Goal: Find specific page/section: Find specific page/section

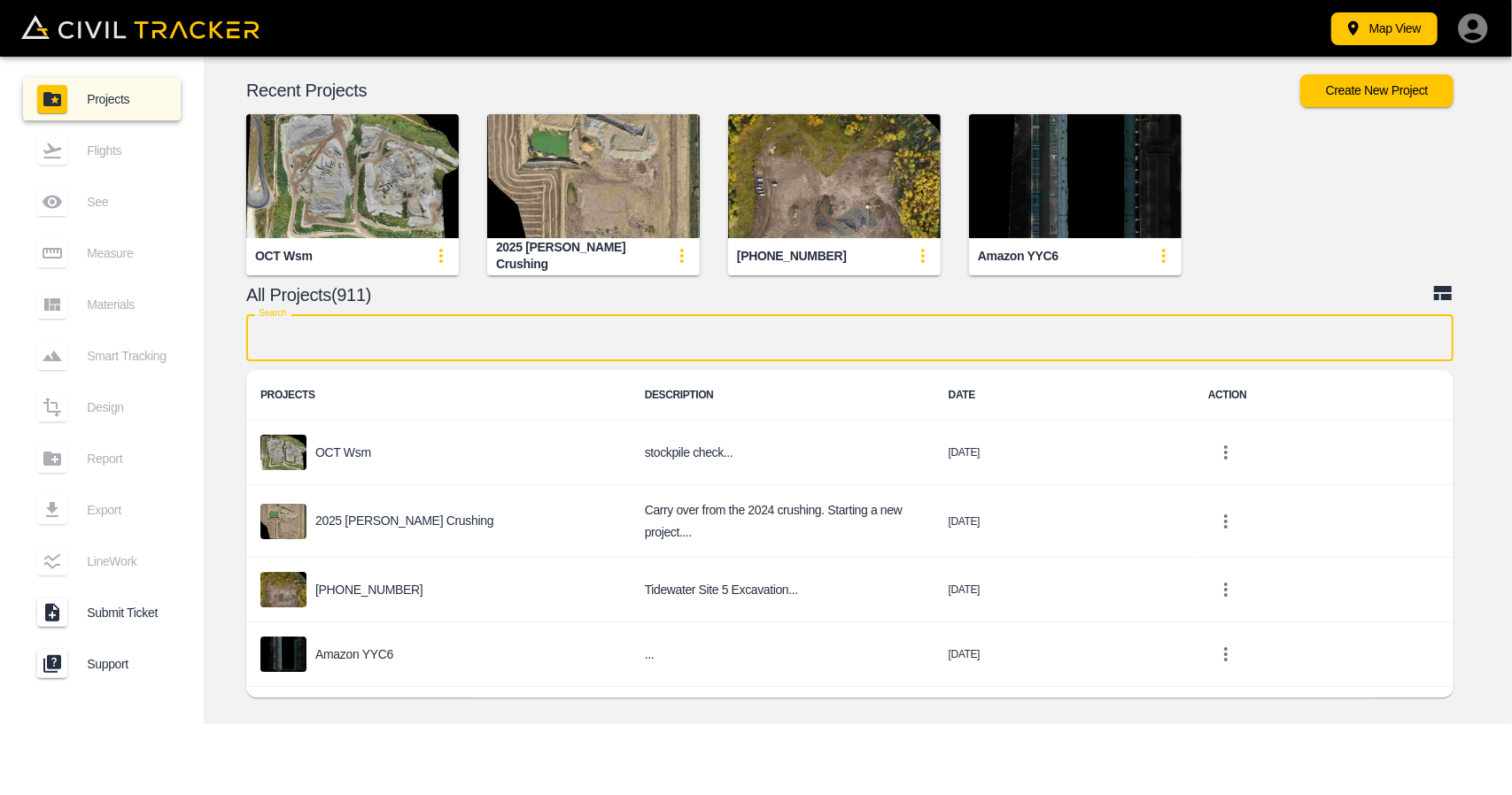
click at [658, 338] on input "text" at bounding box center [849, 338] width 1207 height 47
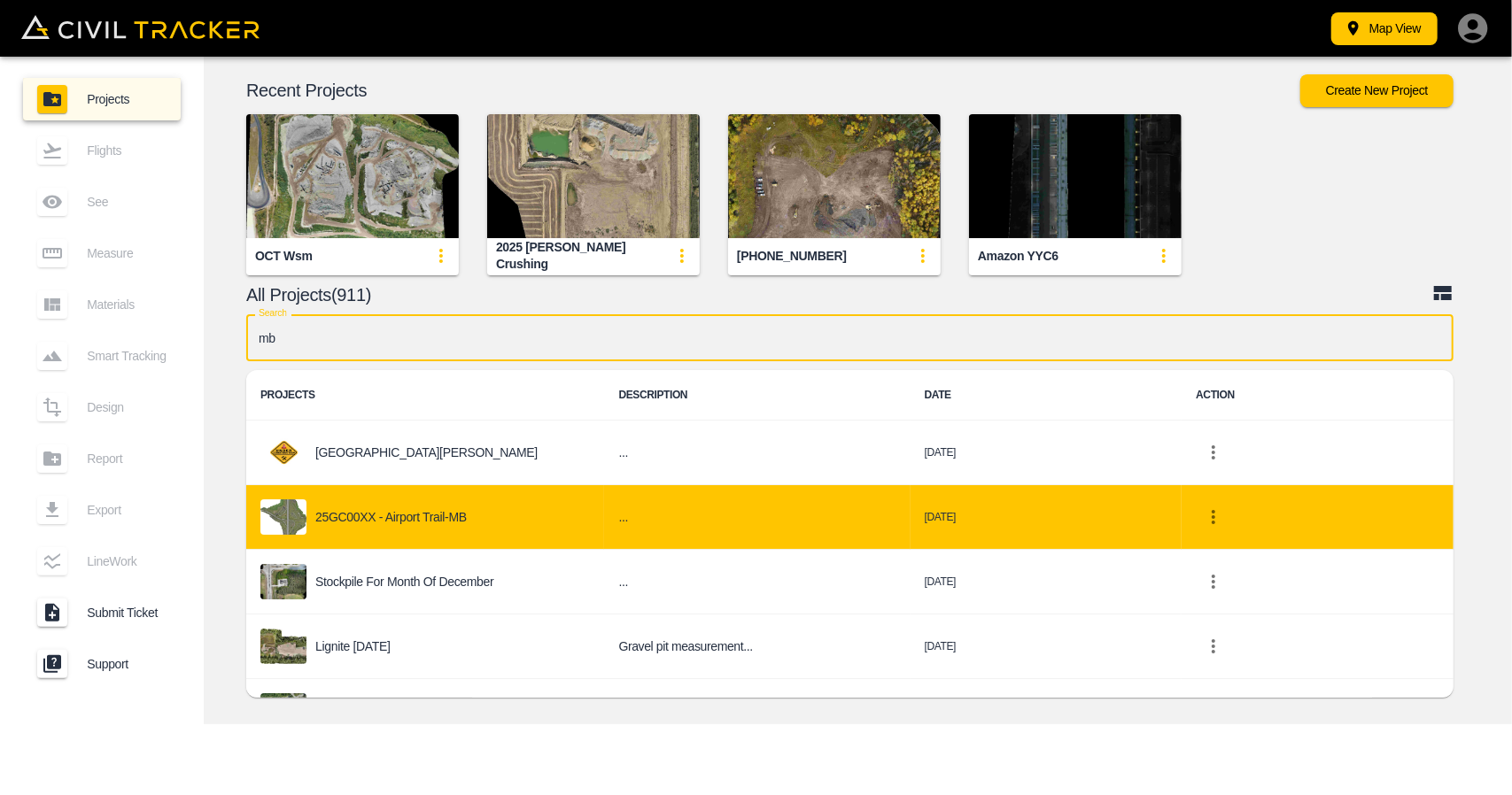
type input "mb"
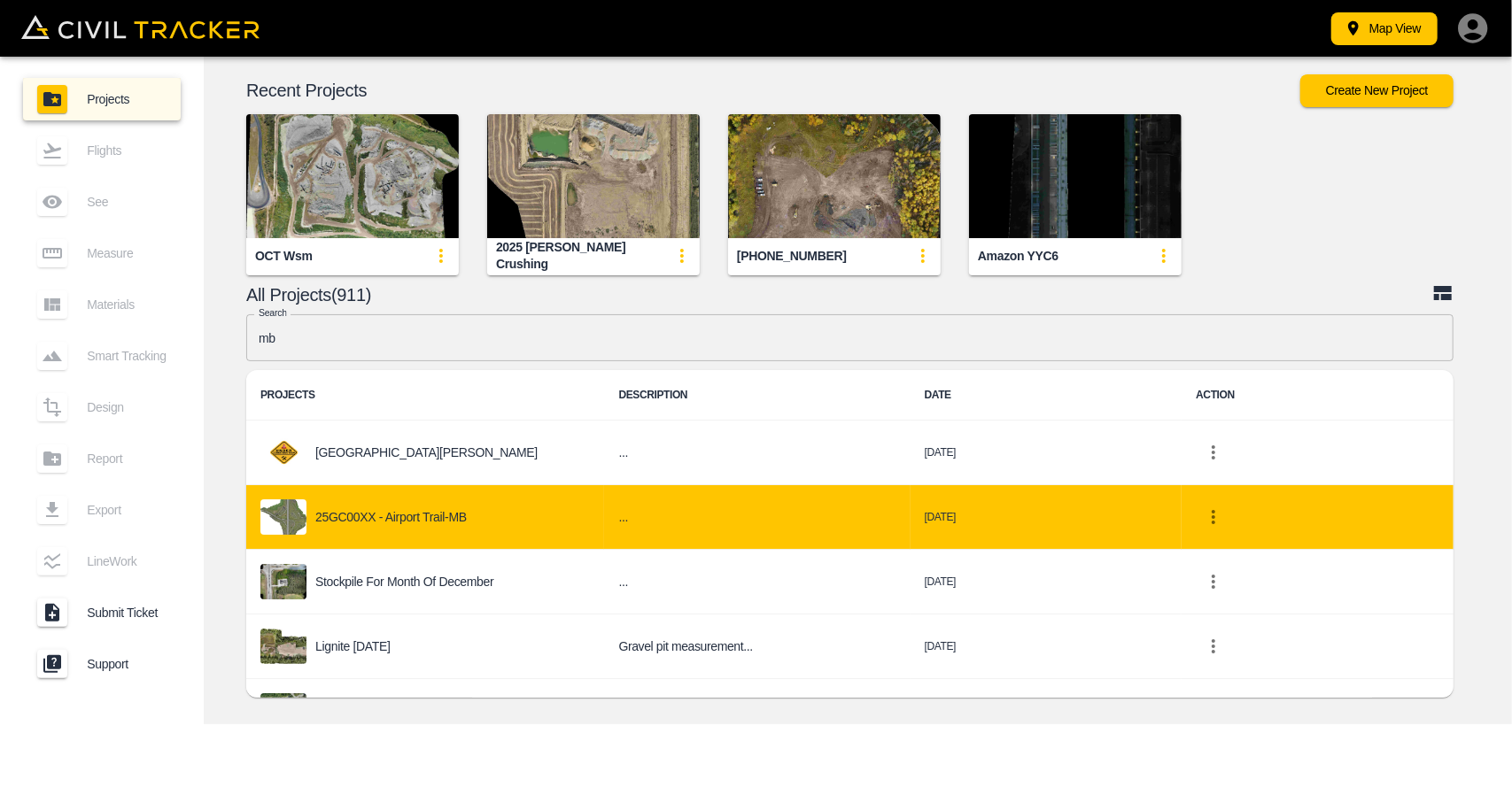
click at [476, 503] on div "25GC00XX - Airport Trail-MB" at bounding box center [426, 517] width 329 height 36
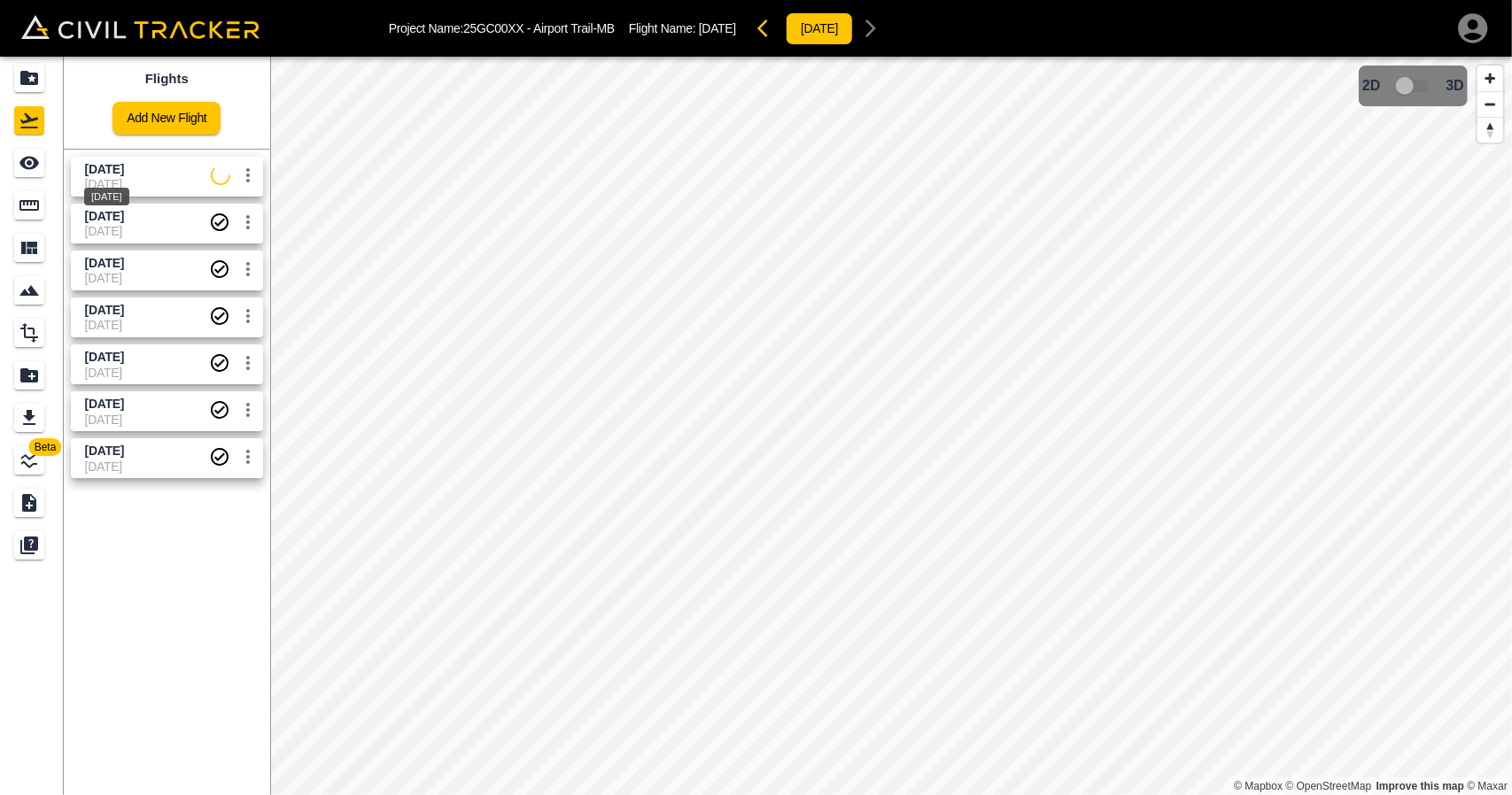
click at [106, 165] on span "[DATE]" at bounding box center [104, 168] width 39 height 14
click at [37, 167] on icon "See" at bounding box center [28, 162] width 21 height 21
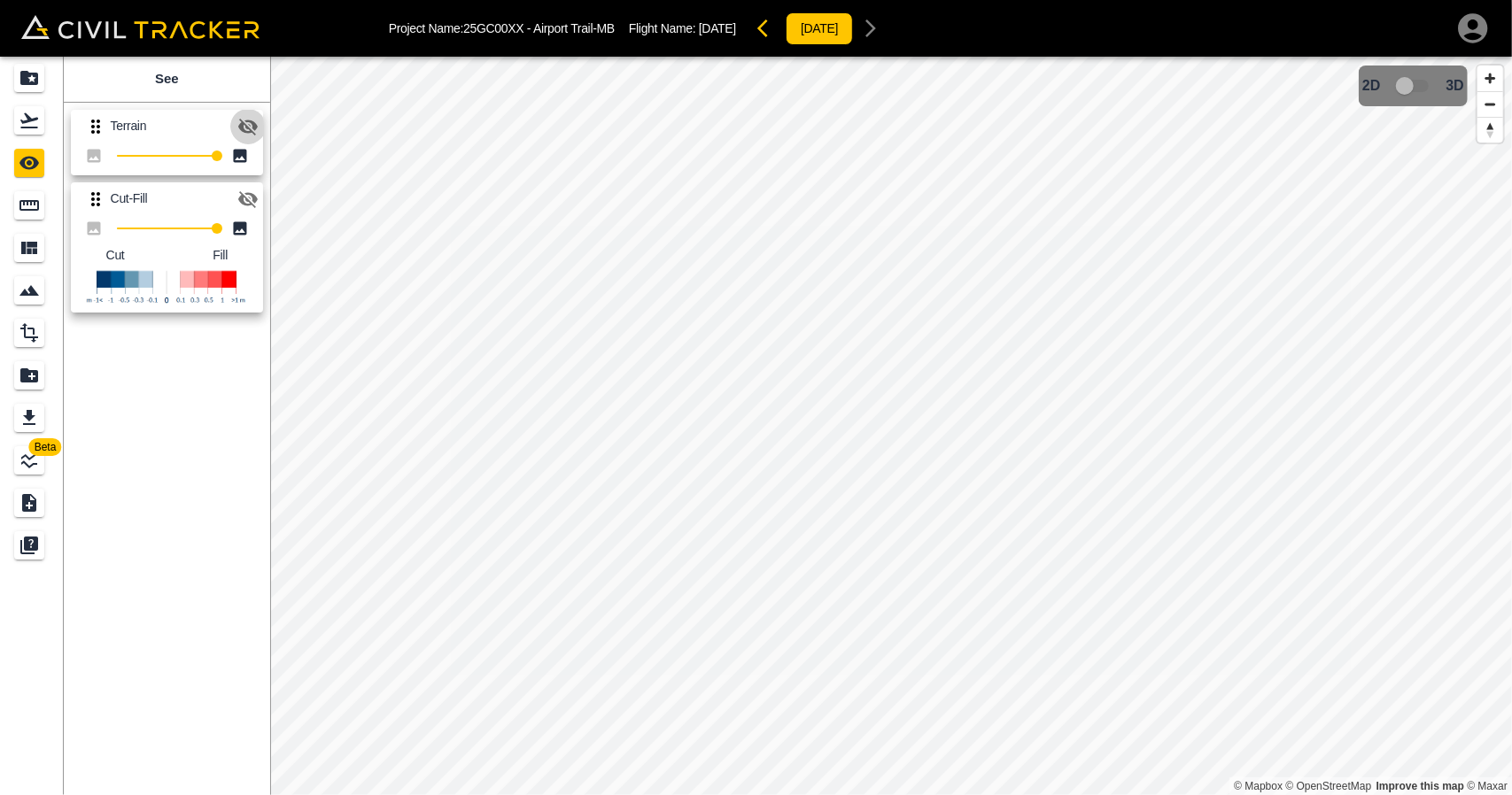
click at [249, 120] on icon "button" at bounding box center [247, 127] width 19 height 16
click at [249, 120] on icon "button" at bounding box center [247, 126] width 19 height 14
click at [29, 65] on div "Projects" at bounding box center [28, 78] width 30 height 28
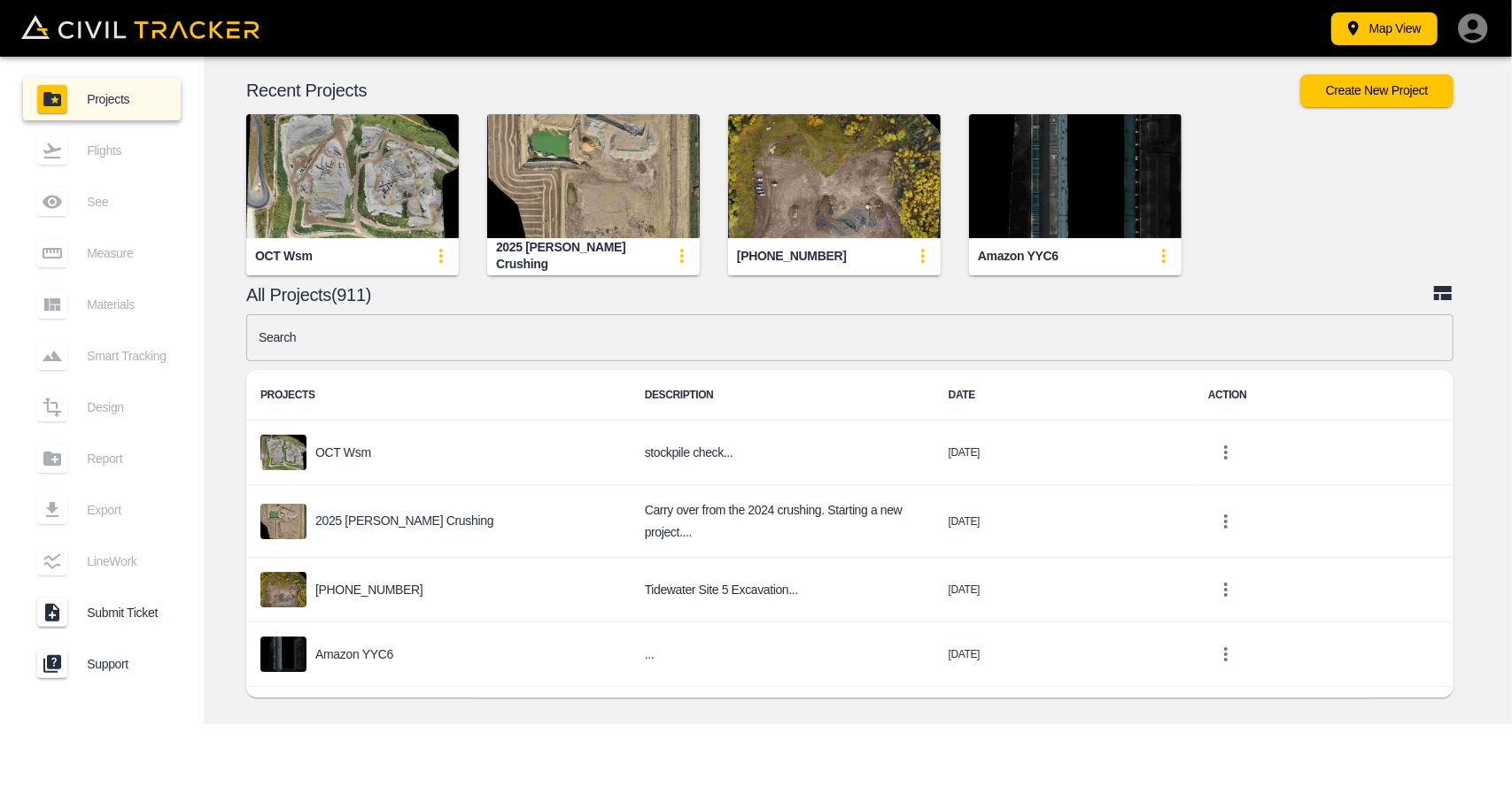
click at [499, 345] on input "text" at bounding box center [849, 338] width 1207 height 47
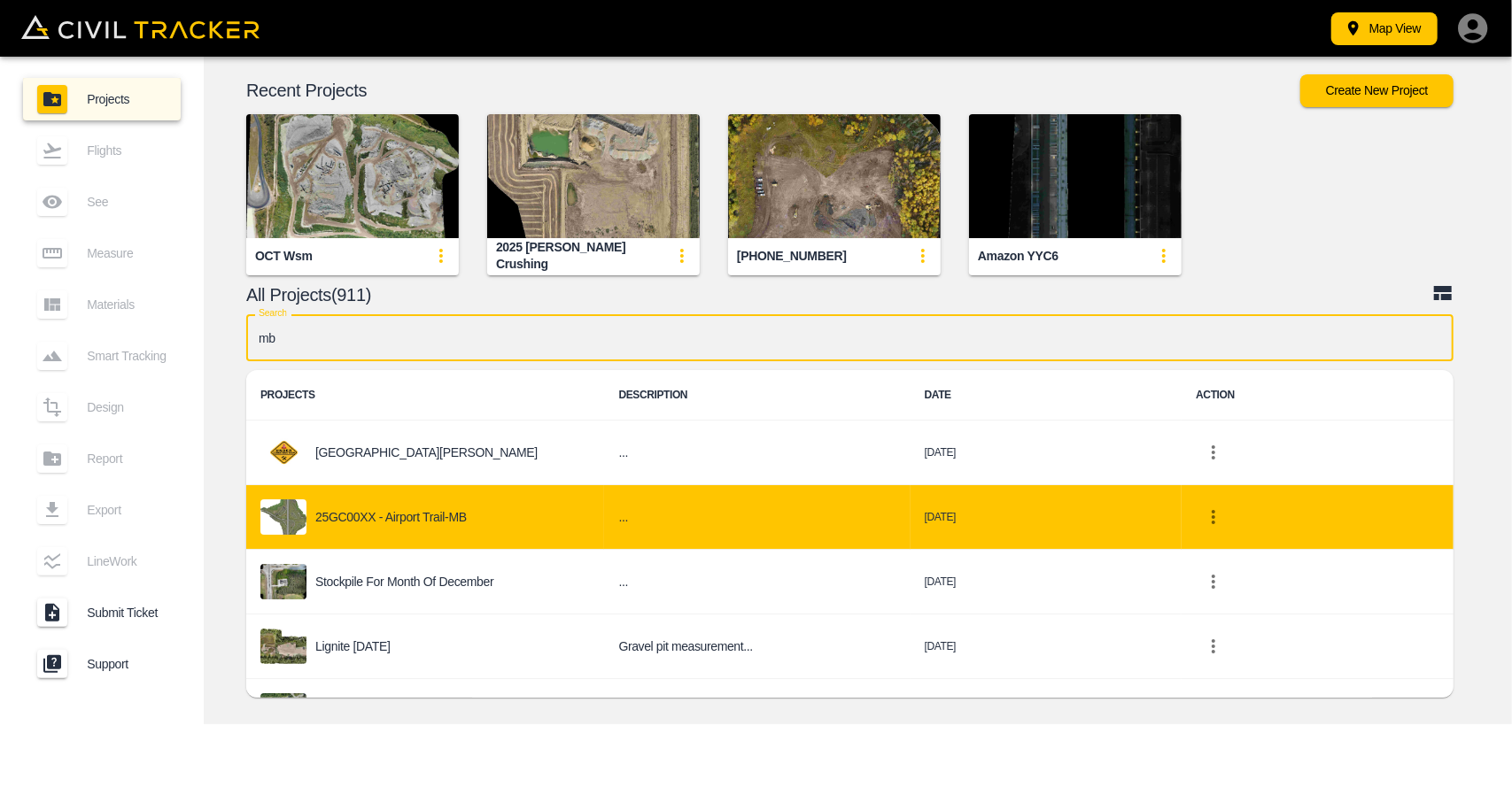
type input "mb"
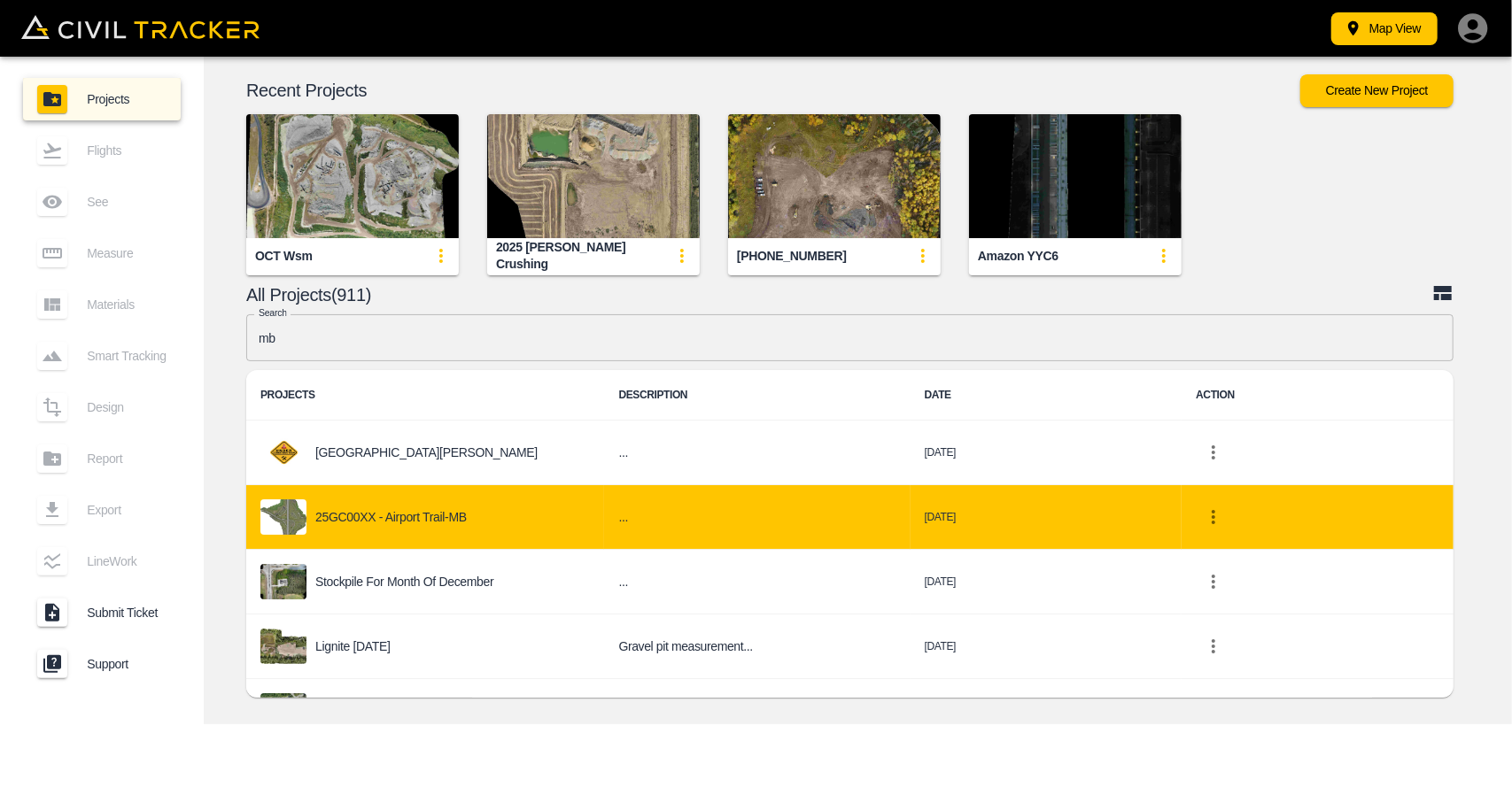
click at [418, 503] on div "25GC00XX - Airport Trail-MB" at bounding box center [426, 517] width 329 height 36
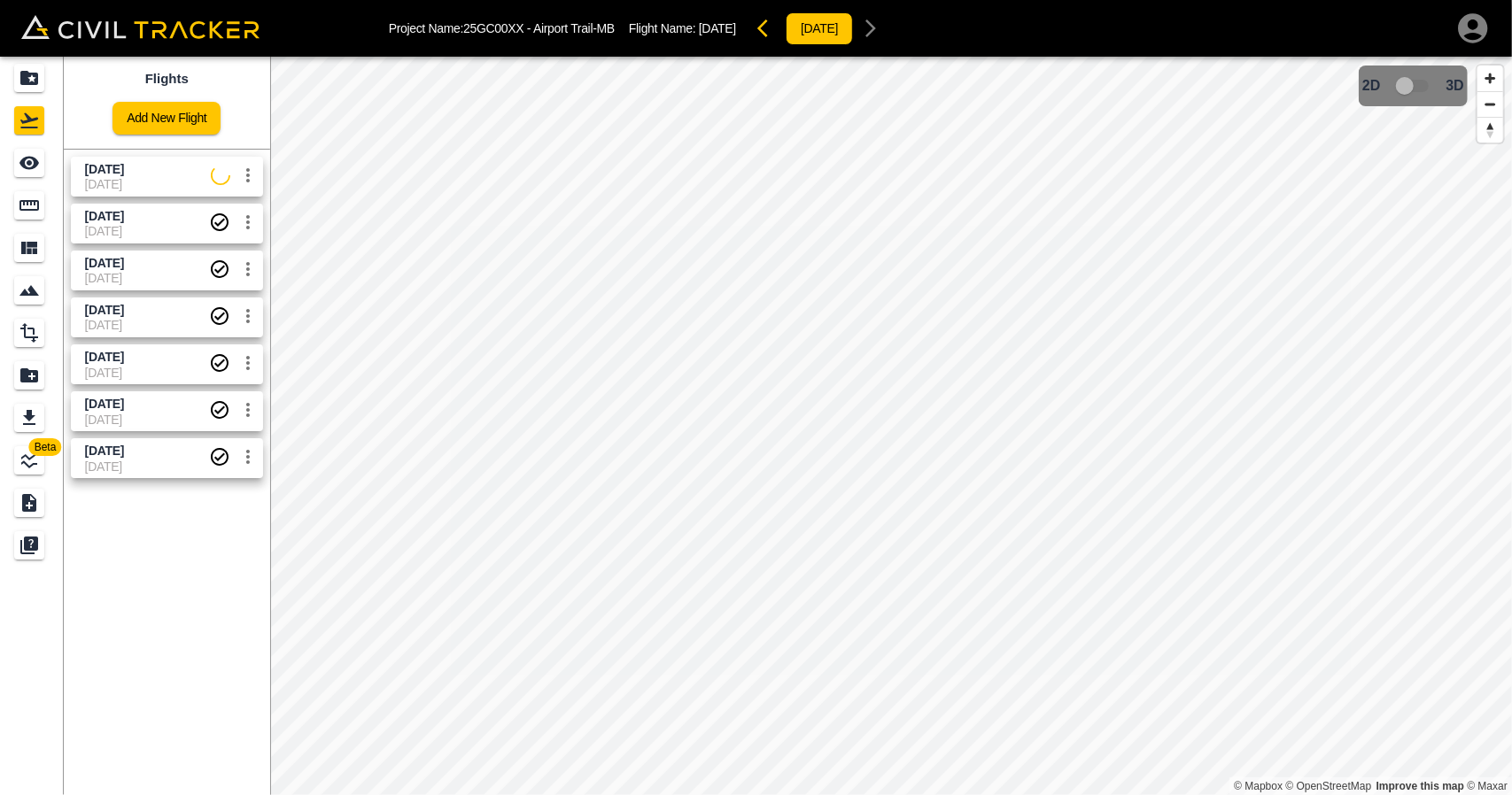
click at [146, 189] on span "[DATE]" at bounding box center [147, 184] width 125 height 14
click at [7, 173] on link at bounding box center [32, 163] width 64 height 42
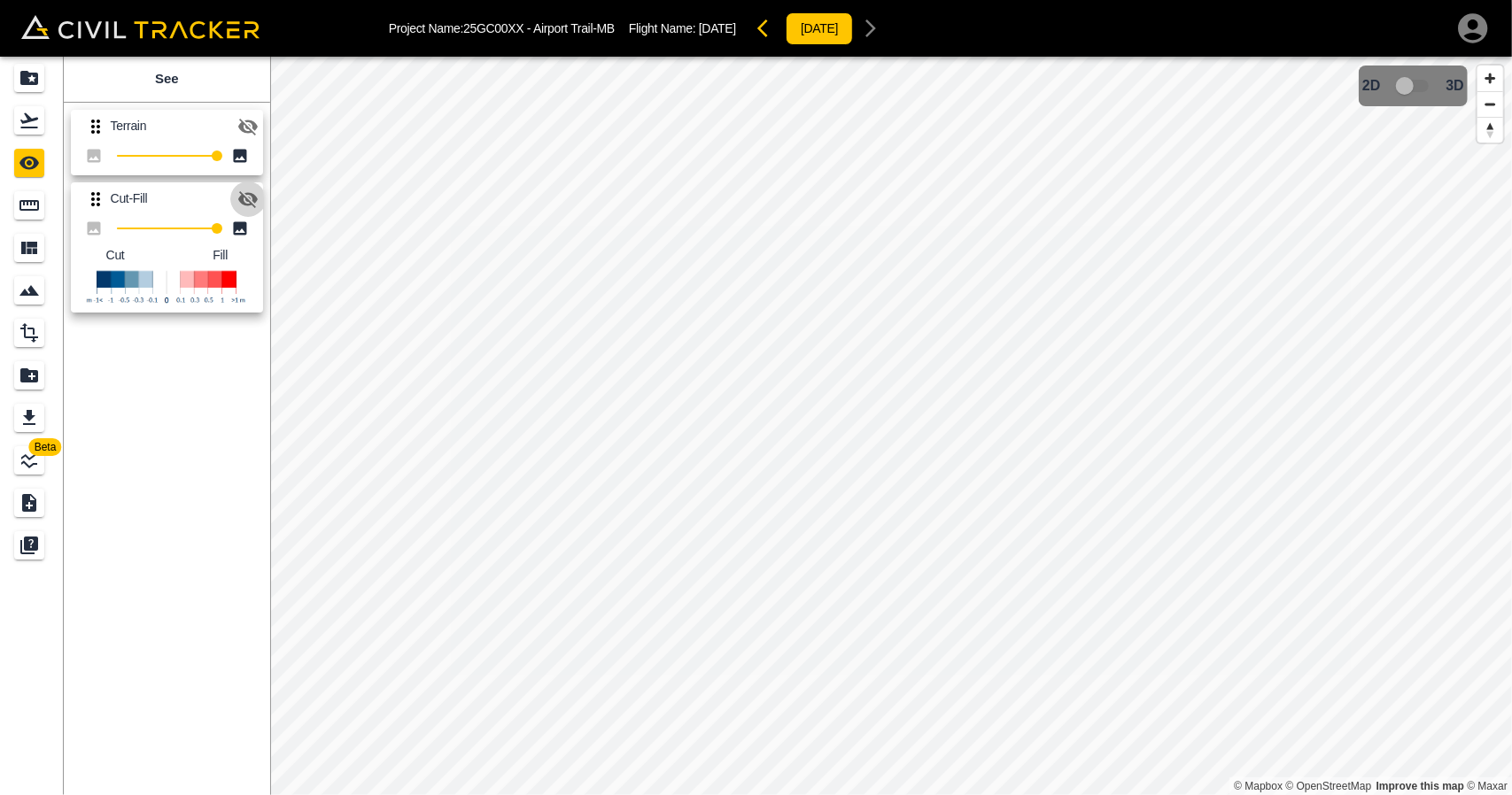
click at [254, 201] on icon "button" at bounding box center [247, 199] width 19 height 16
click at [254, 201] on icon "button" at bounding box center [247, 199] width 19 height 14
click at [258, 133] on icon "button" at bounding box center [247, 126] width 21 height 21
click at [38, 70] on icon "Projects" at bounding box center [28, 78] width 21 height 21
